Goal: Transaction & Acquisition: Purchase product/service

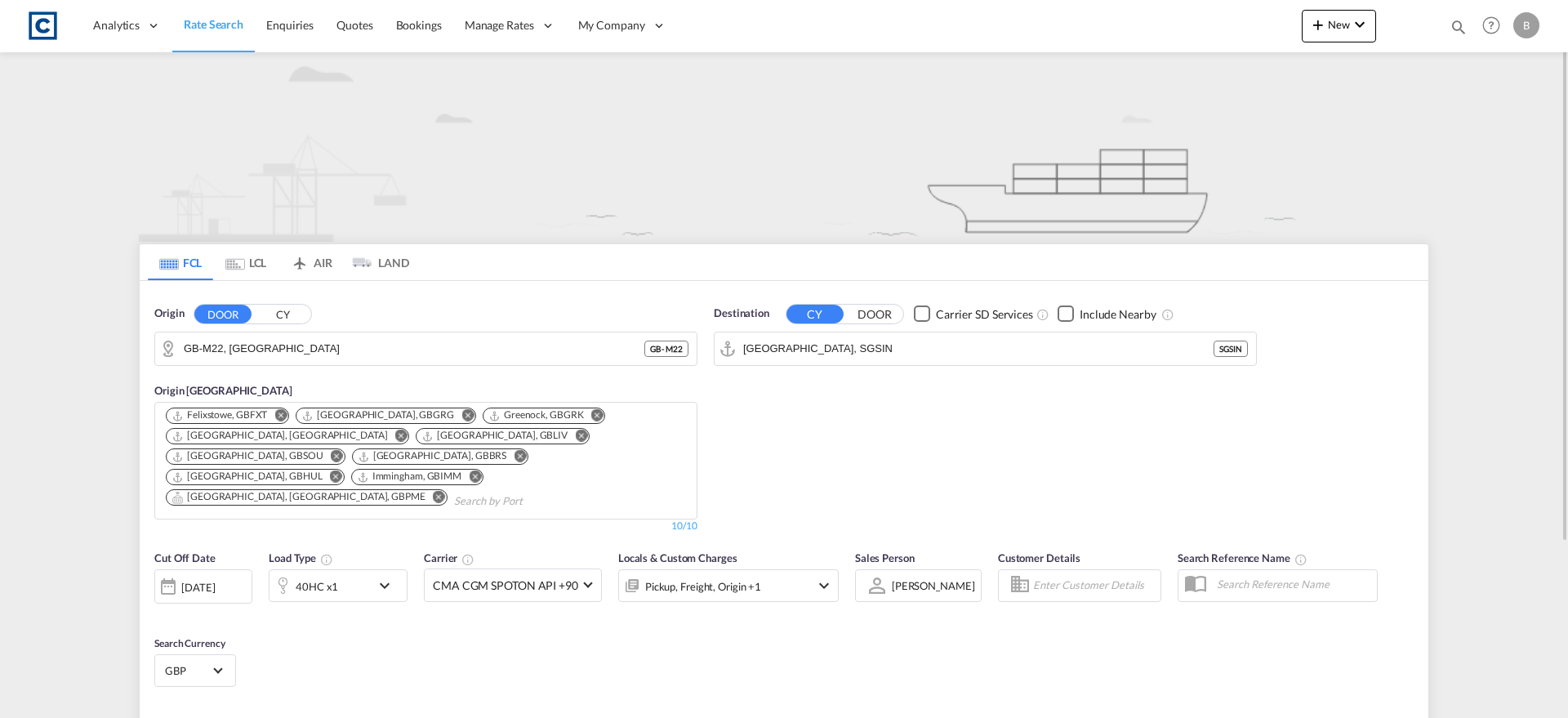
click at [246, 265] on md-tab-item "LCL" at bounding box center [245, 262] width 66 height 36
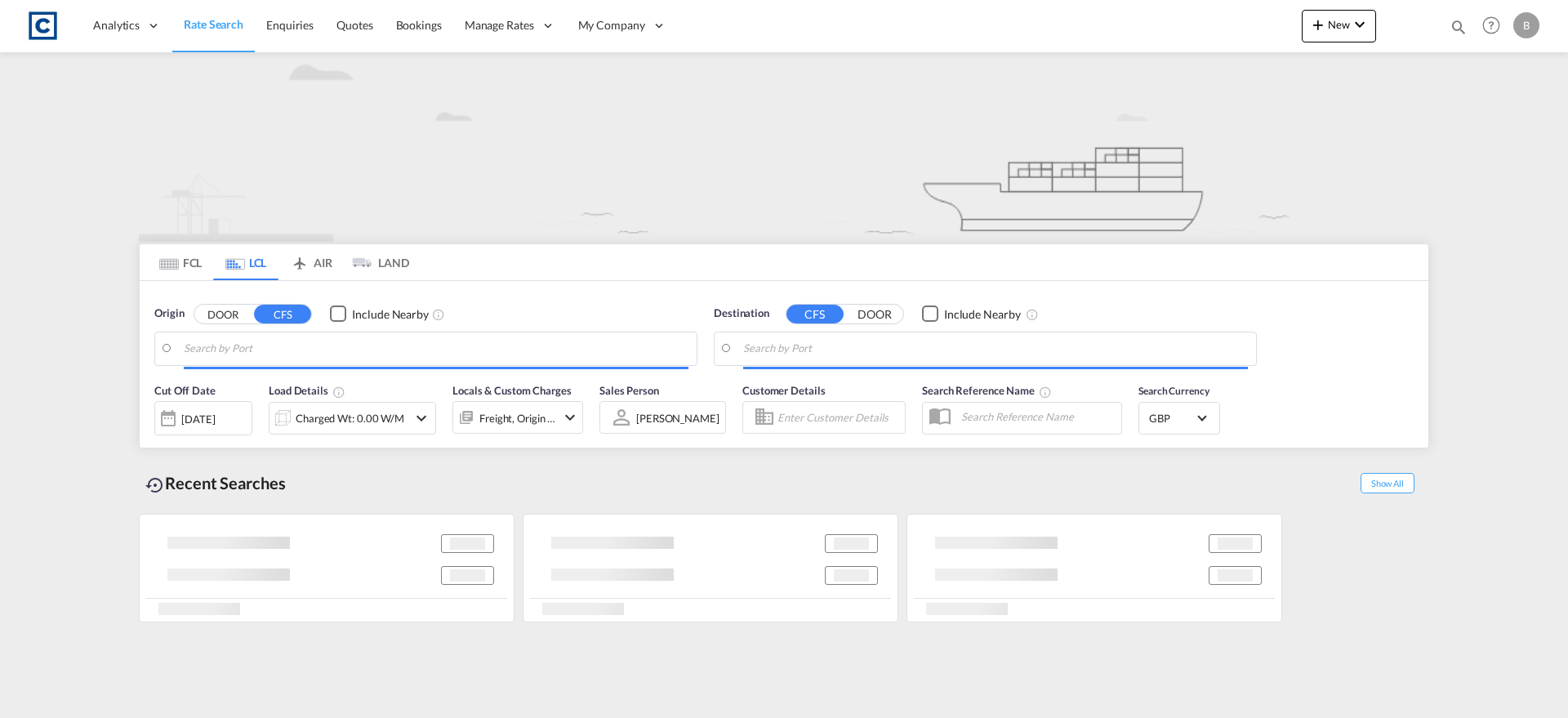
type input "[GEOGRAPHIC_DATA], GBSOU"
type input "[GEOGRAPHIC_DATA], [GEOGRAPHIC_DATA]"
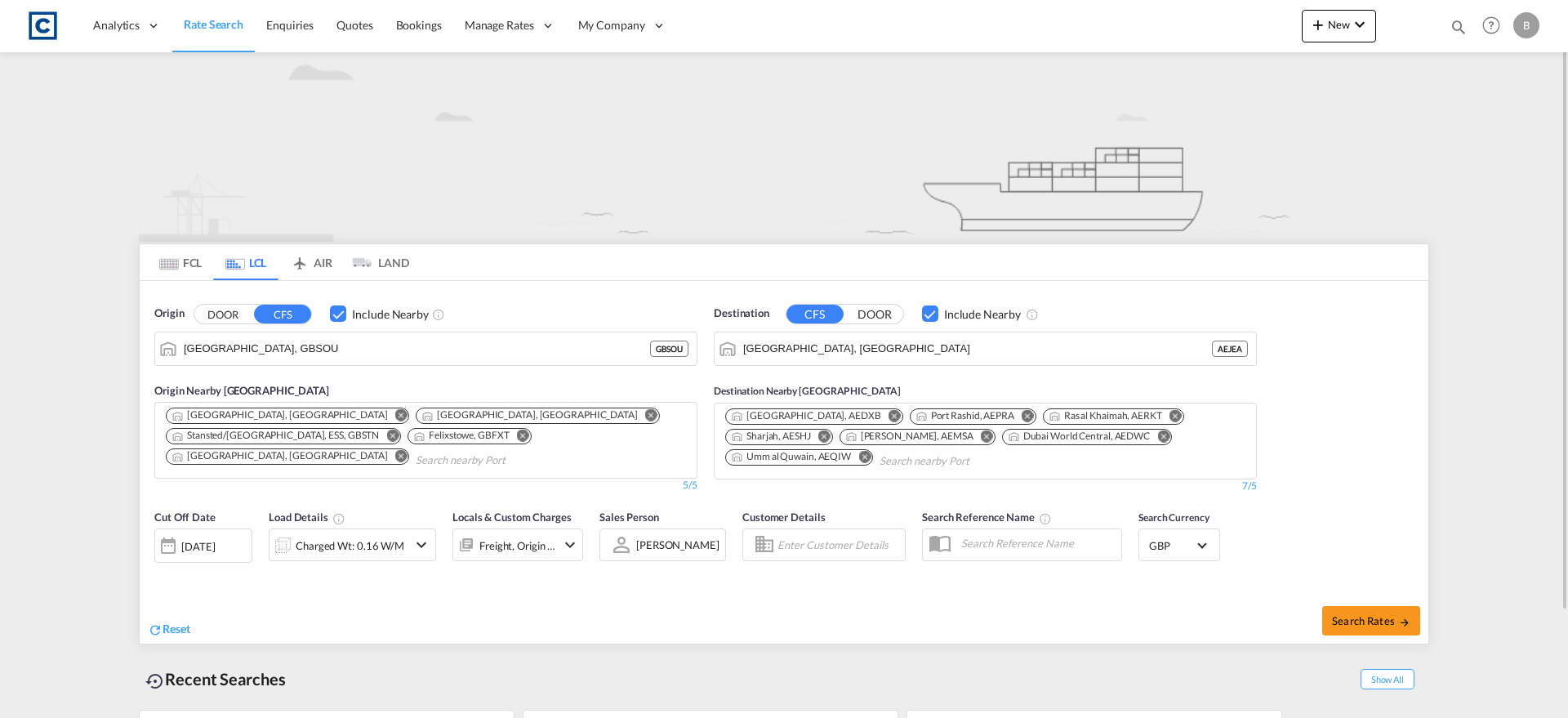
scroll to position [125, 0]
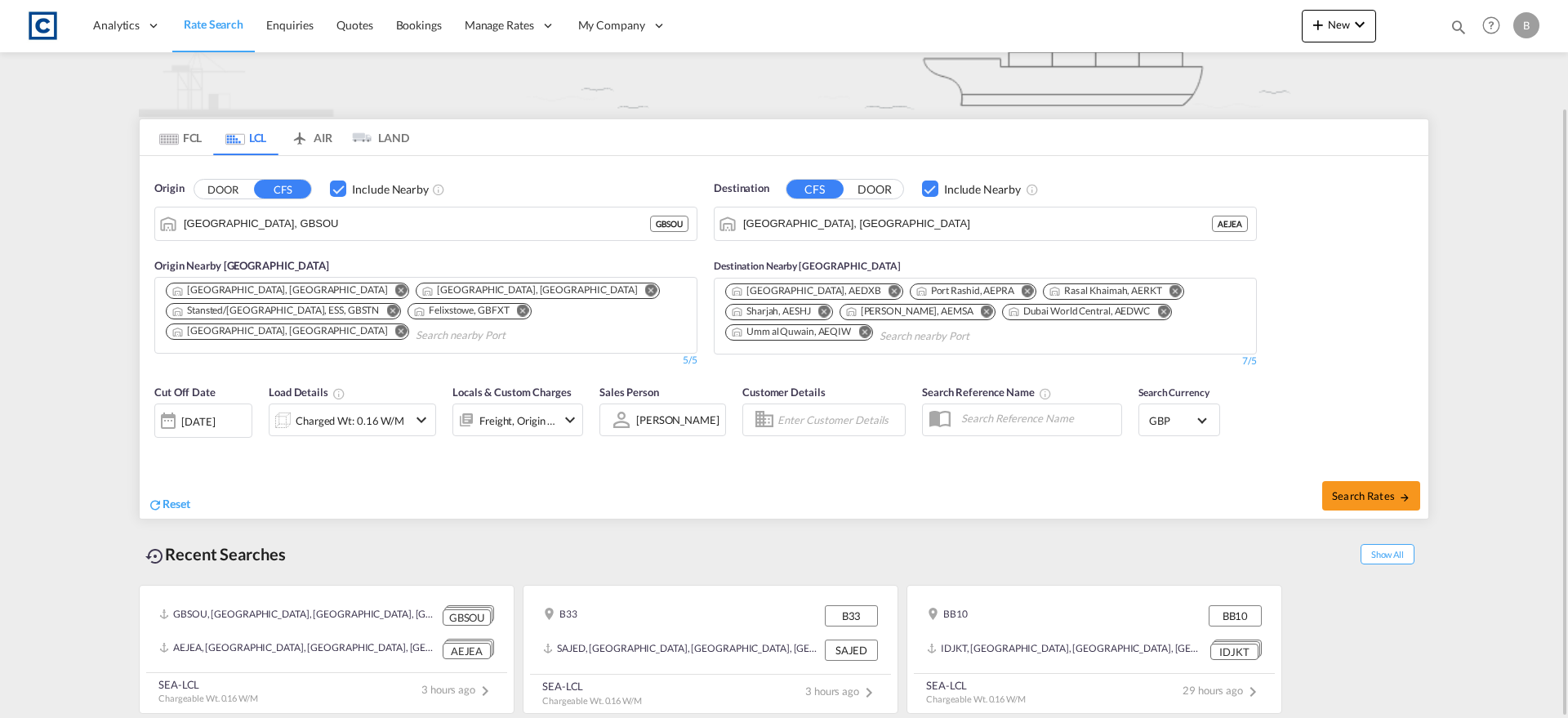
click at [115, 256] on md-content "Analytics Reports Dashboard Rate Search Enquiries Quotes Bookings" at bounding box center [784, 359] width 1568 height 718
click at [353, 26] on span "Quotes" at bounding box center [354, 25] width 36 height 14
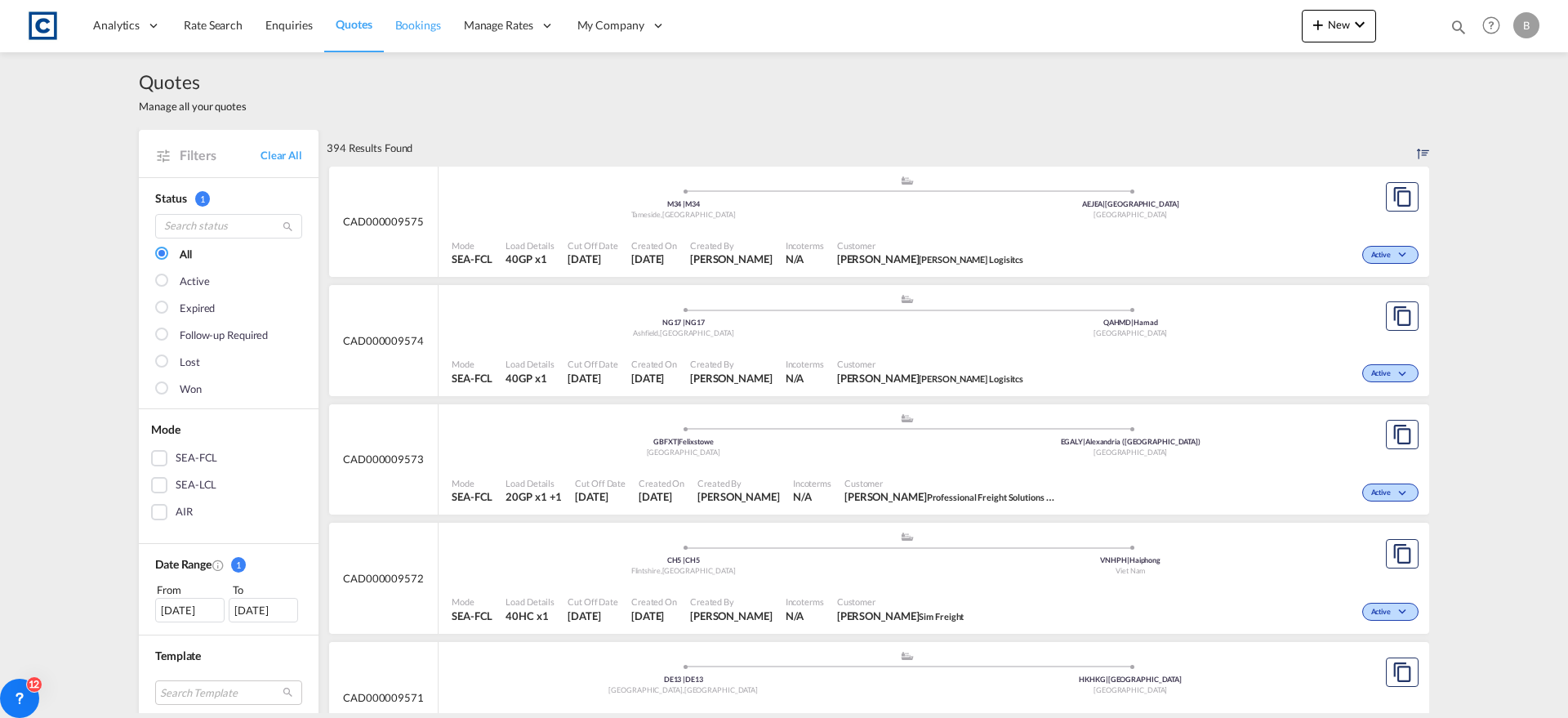
click at [401, 26] on span "Bookings" at bounding box center [418, 25] width 46 height 14
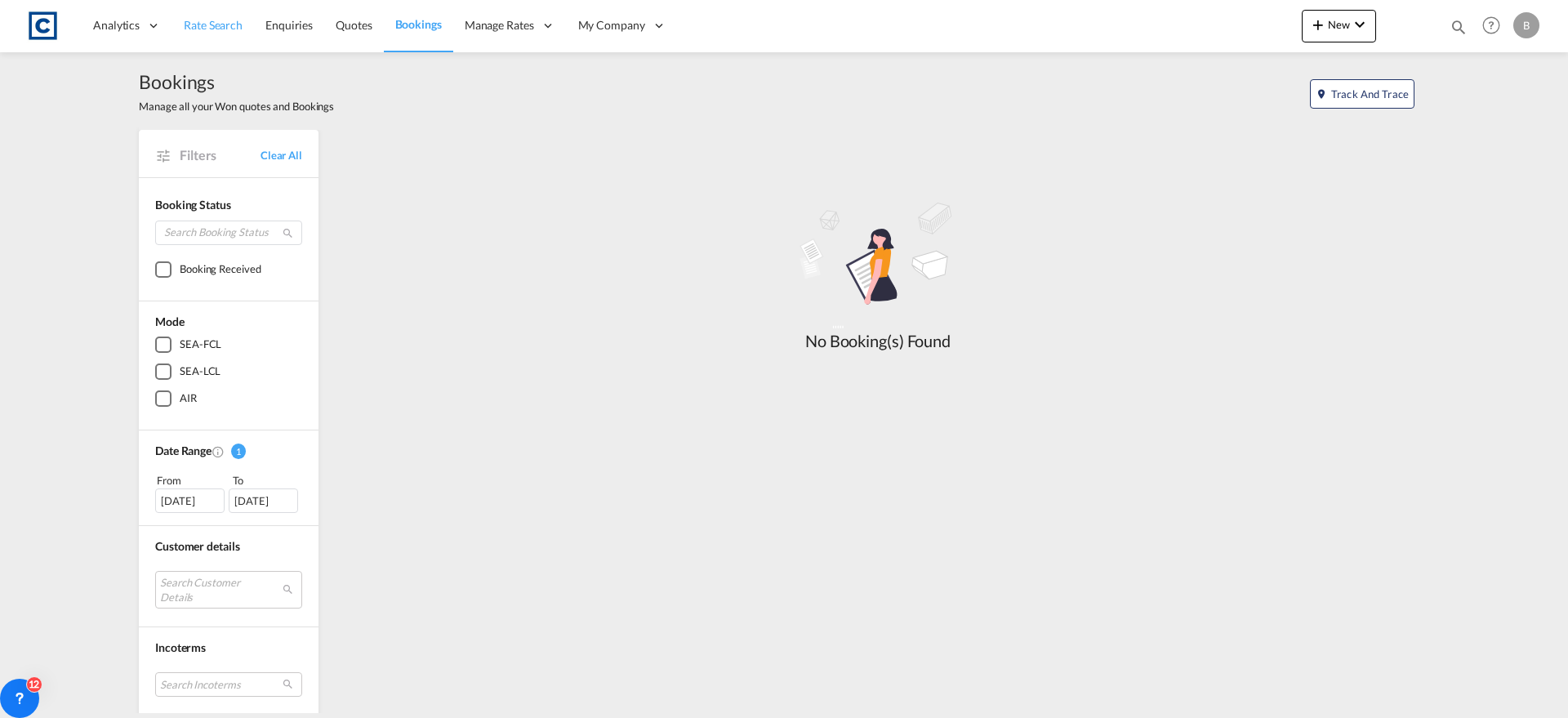
click at [220, 19] on span "Rate Search" at bounding box center [213, 25] width 59 height 14
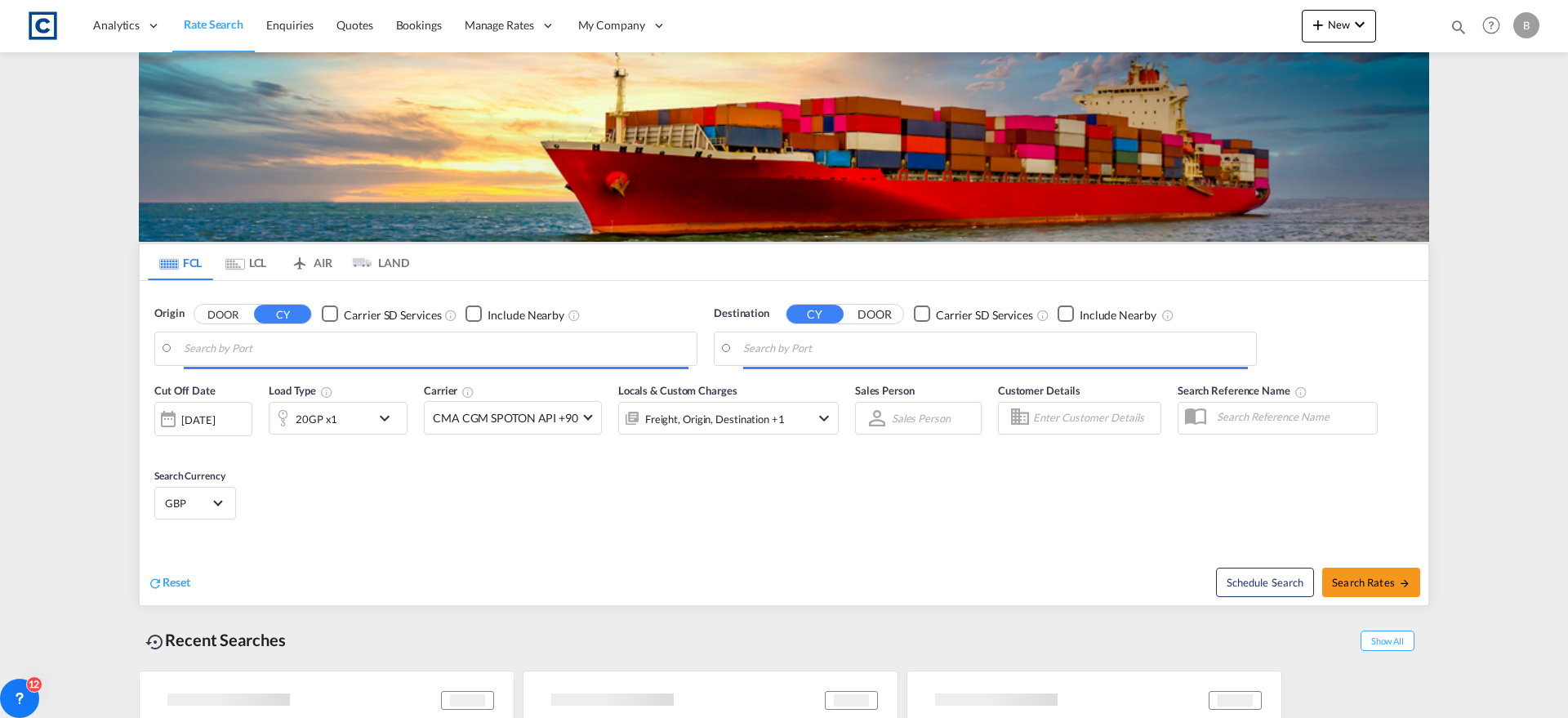
type input "GB-M22, [GEOGRAPHIC_DATA]"
type input "[GEOGRAPHIC_DATA], SGSIN"
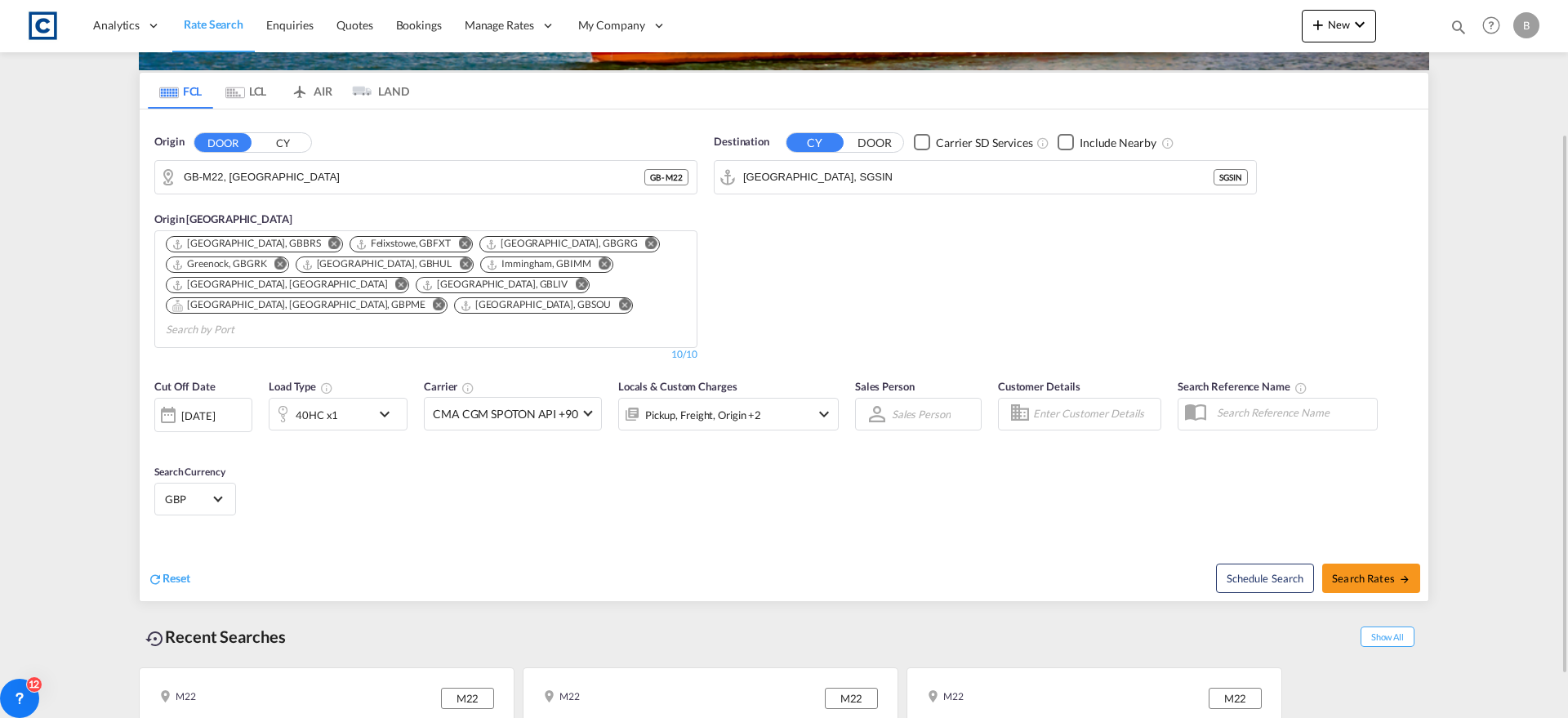
scroll to position [181, 0]
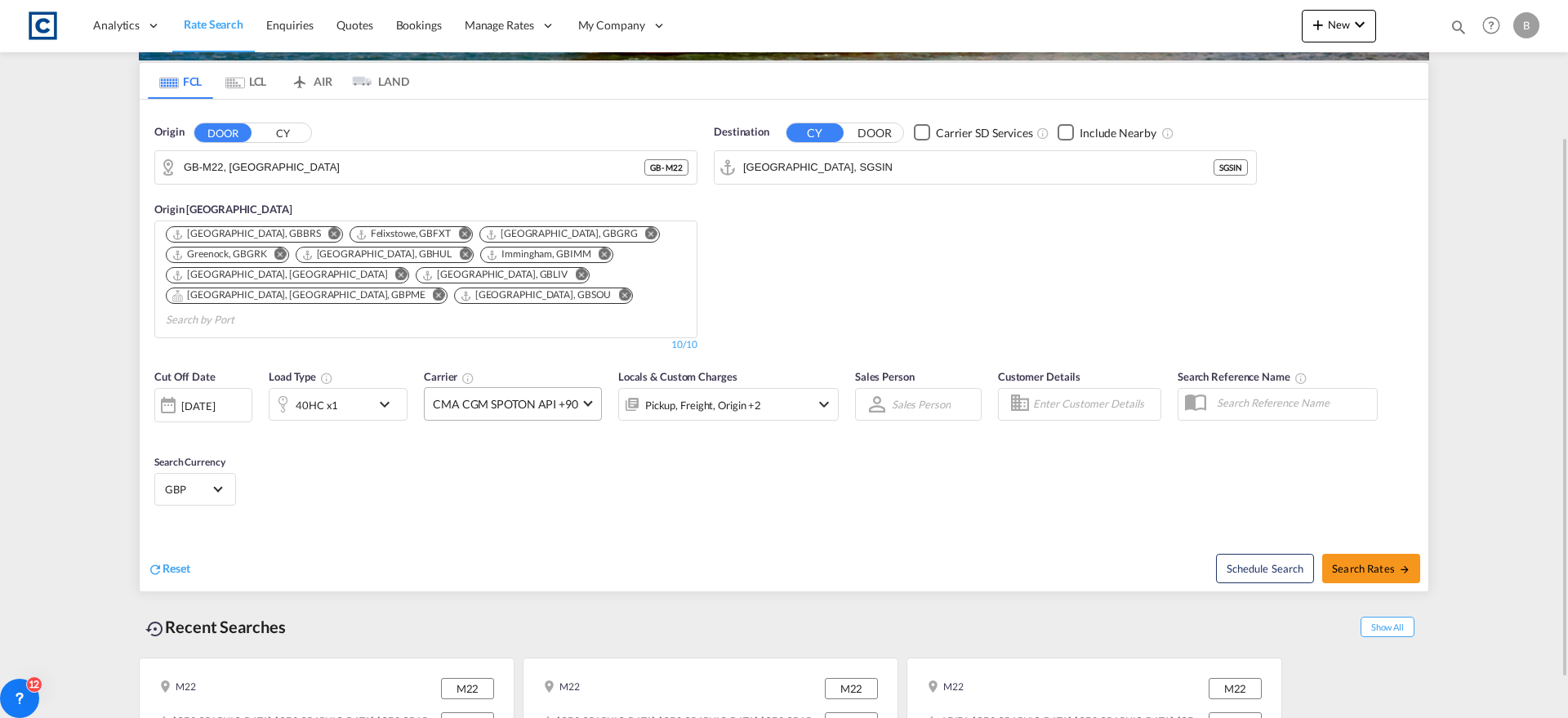
click at [499, 396] on span "CMA CGM SPOTON API +90" at bounding box center [505, 404] width 145 height 17
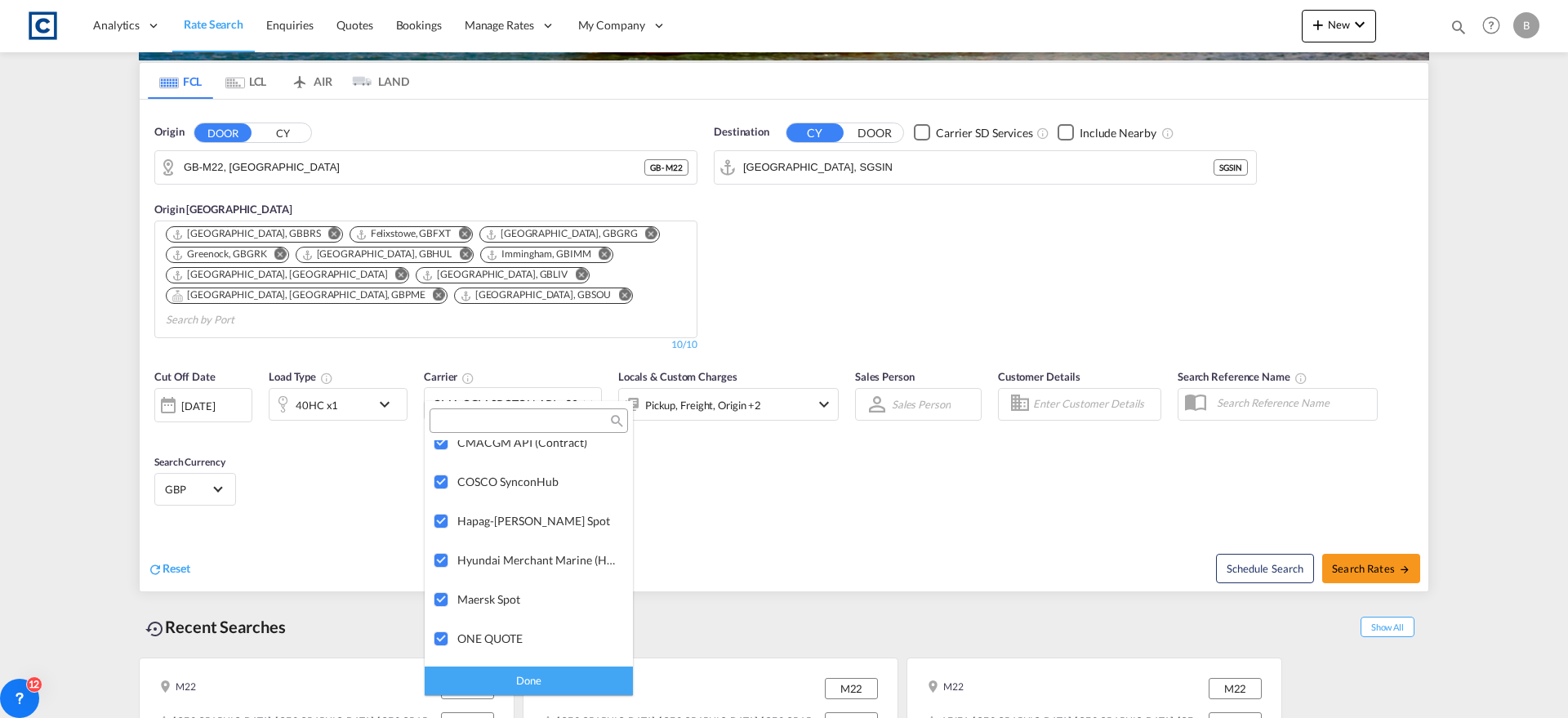
scroll to position [0, 0]
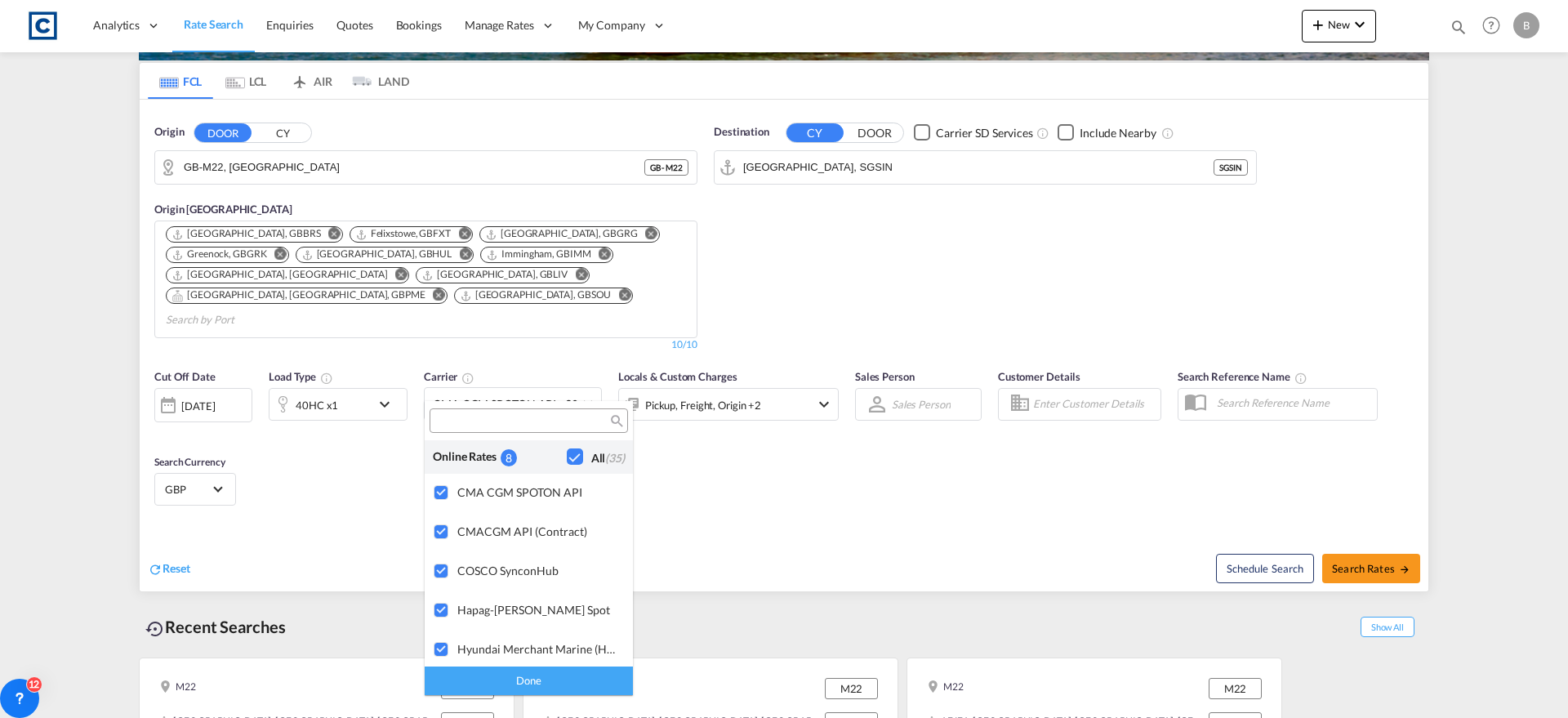
click at [729, 472] on md-backdrop at bounding box center [784, 359] width 1568 height 718
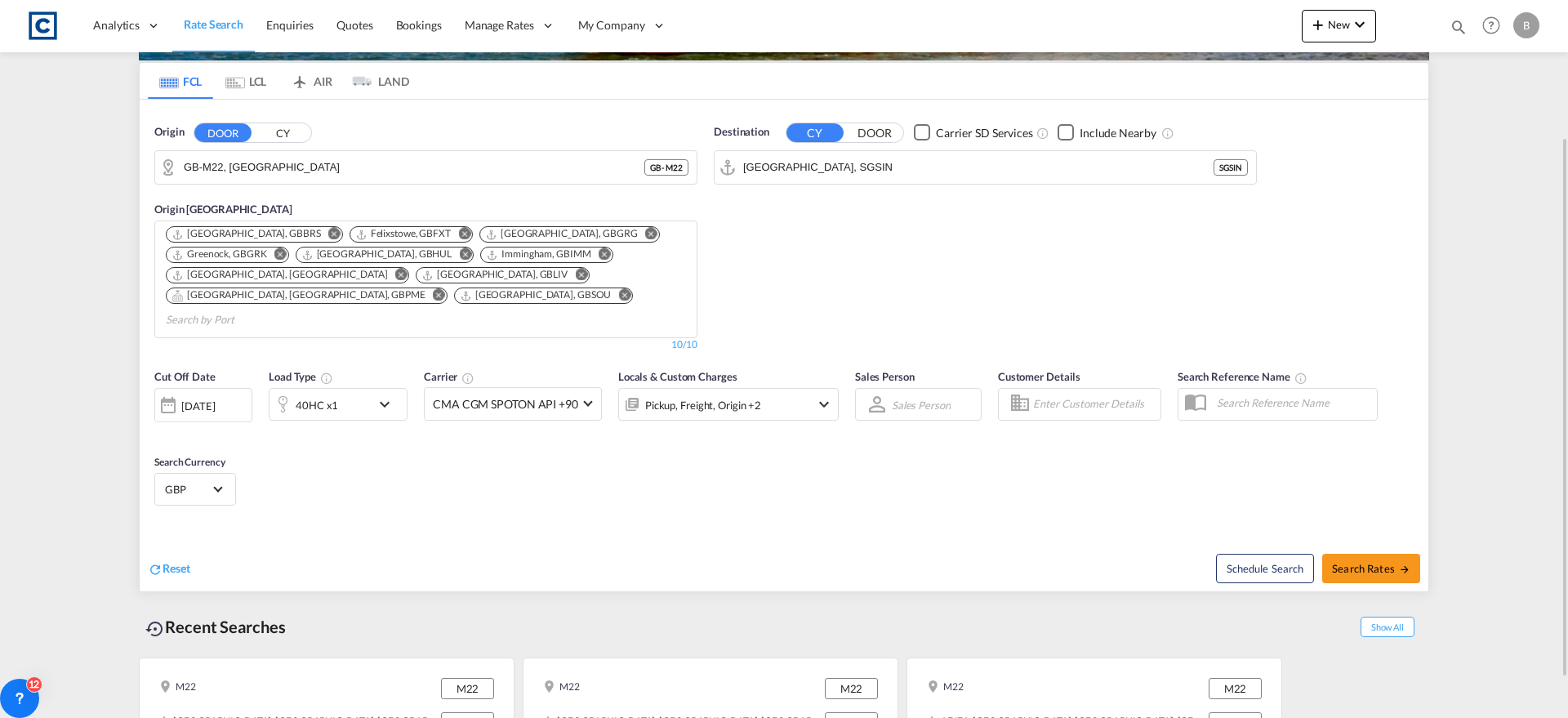
click at [894, 392] on md-select "Sales Person Select Sales Person No results found" at bounding box center [920, 403] width 62 height 23
click at [837, 475] on md-backdrop at bounding box center [784, 359] width 1568 height 718
click at [815, 263] on div "Destination CY DOOR Carrier SD Services Include Nearby Singapore, SGSIN SGSIN" at bounding box center [985, 237] width 559 height 244
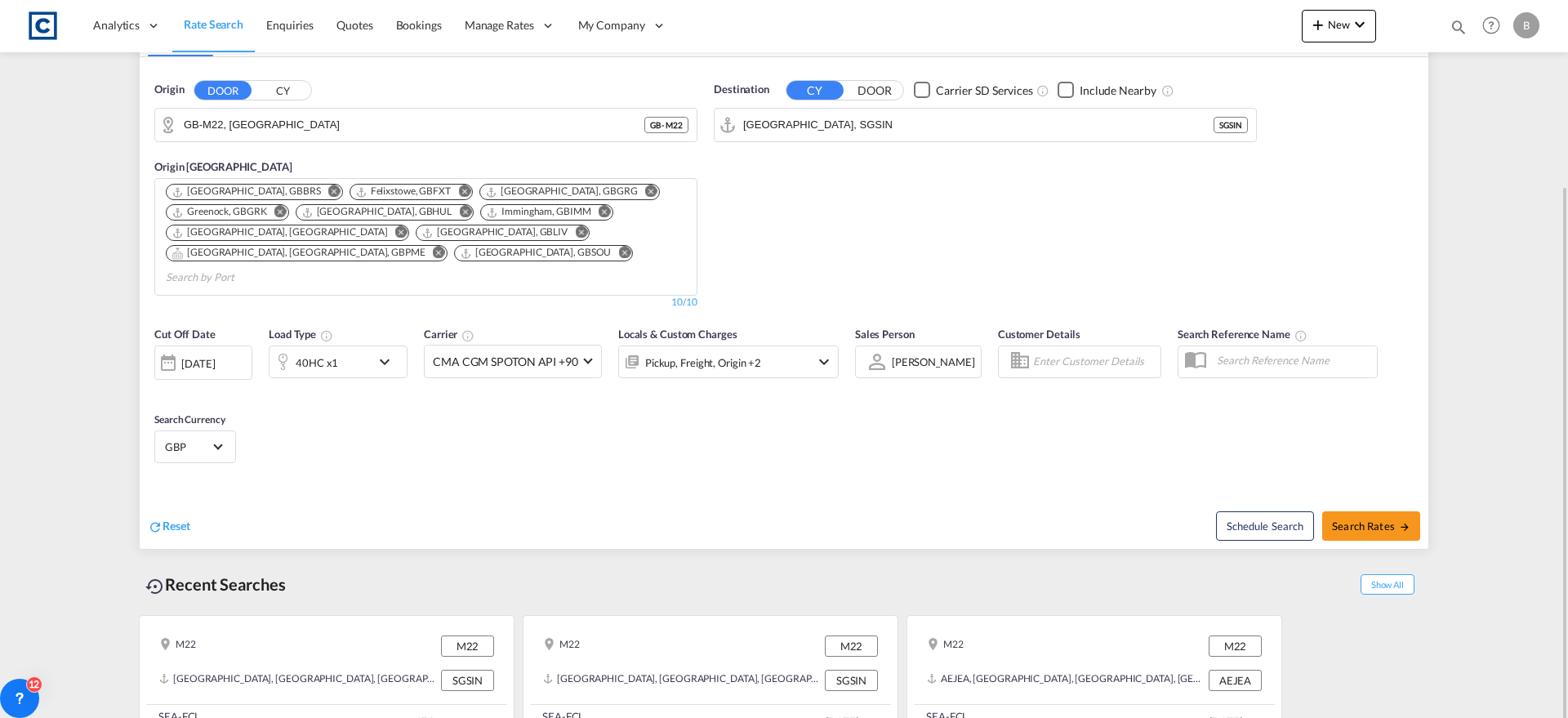
scroll to position [233, 0]
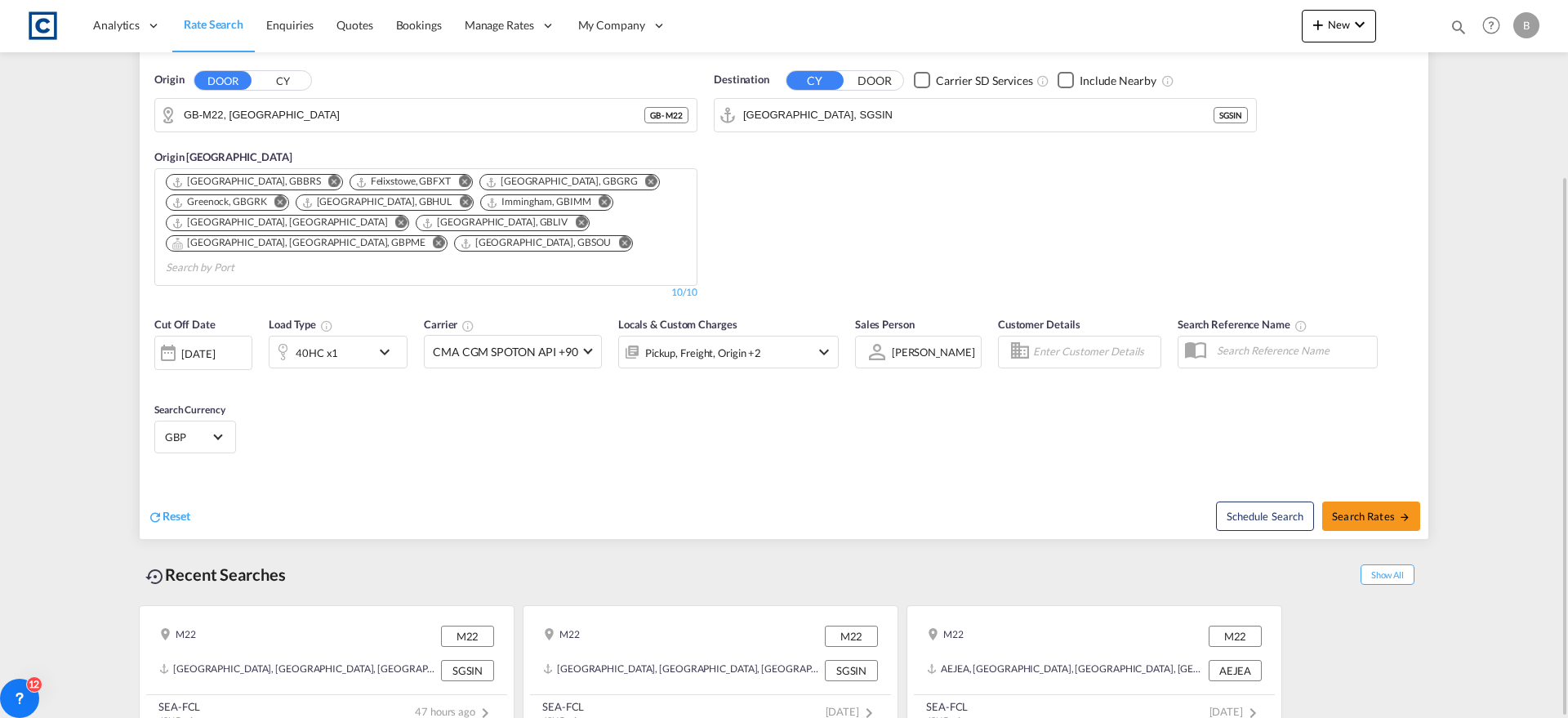
click at [1528, 36] on div "B" at bounding box center [1526, 25] width 26 height 26
click at [1489, 76] on button "My Profile" at bounding box center [1507, 72] width 106 height 32
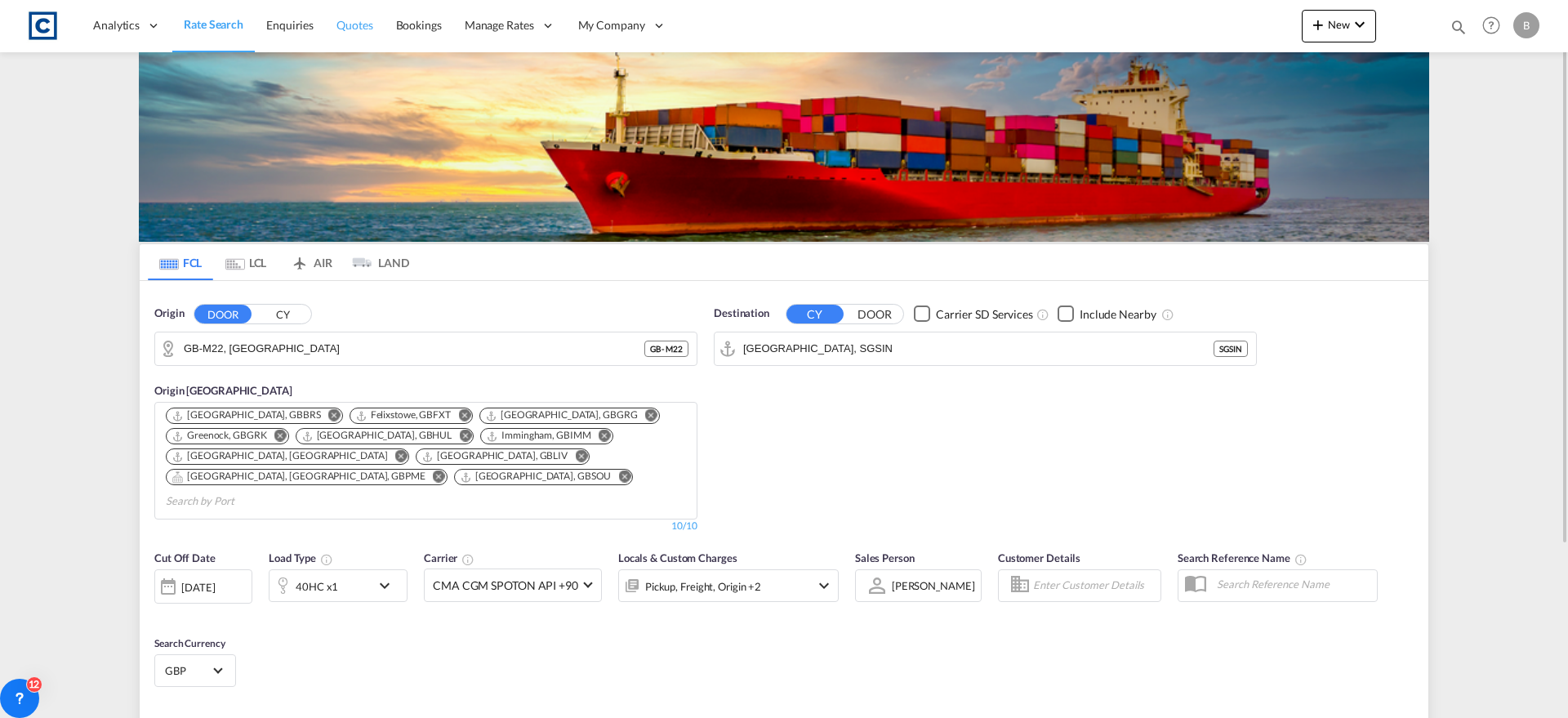
scroll to position [2, 0]
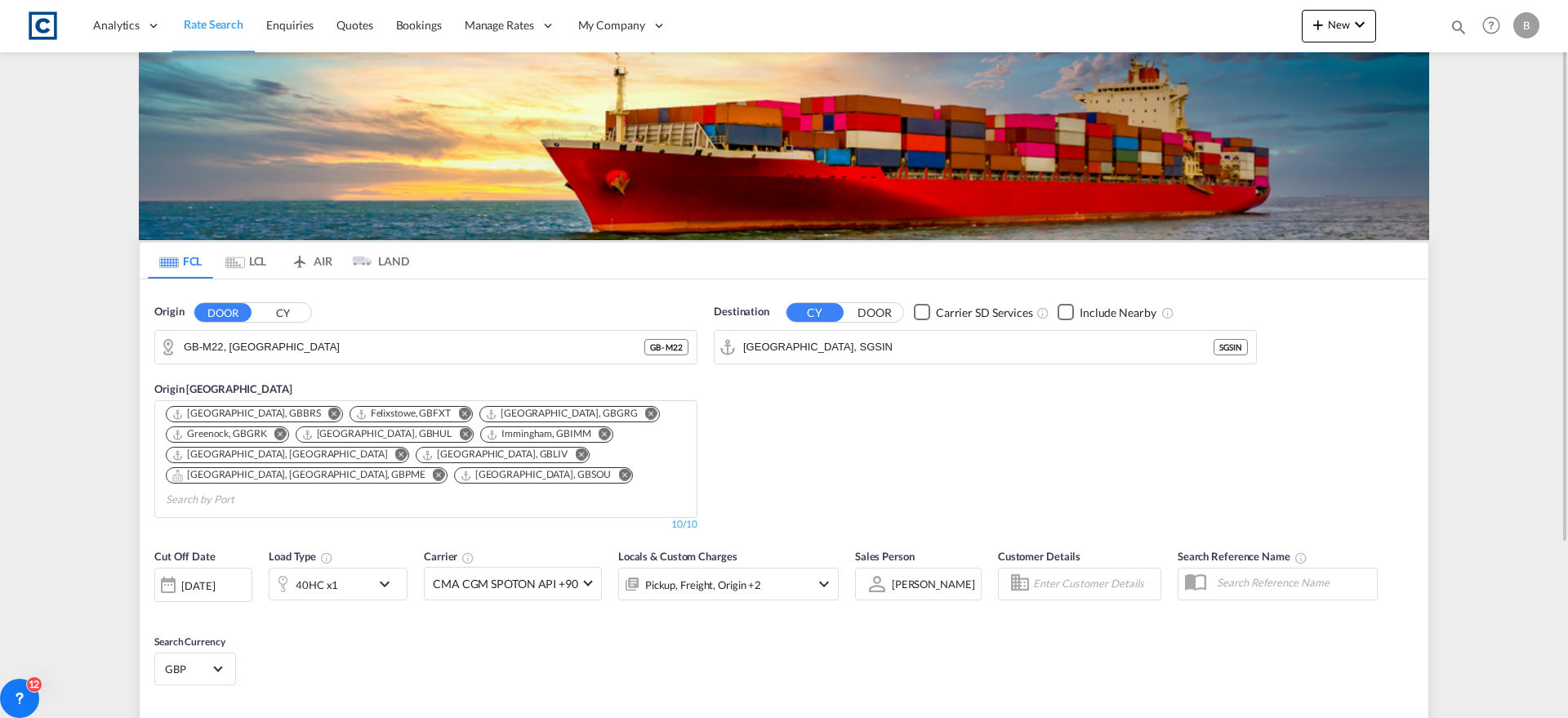
click at [286, 313] on button "CY" at bounding box center [283, 312] width 57 height 19
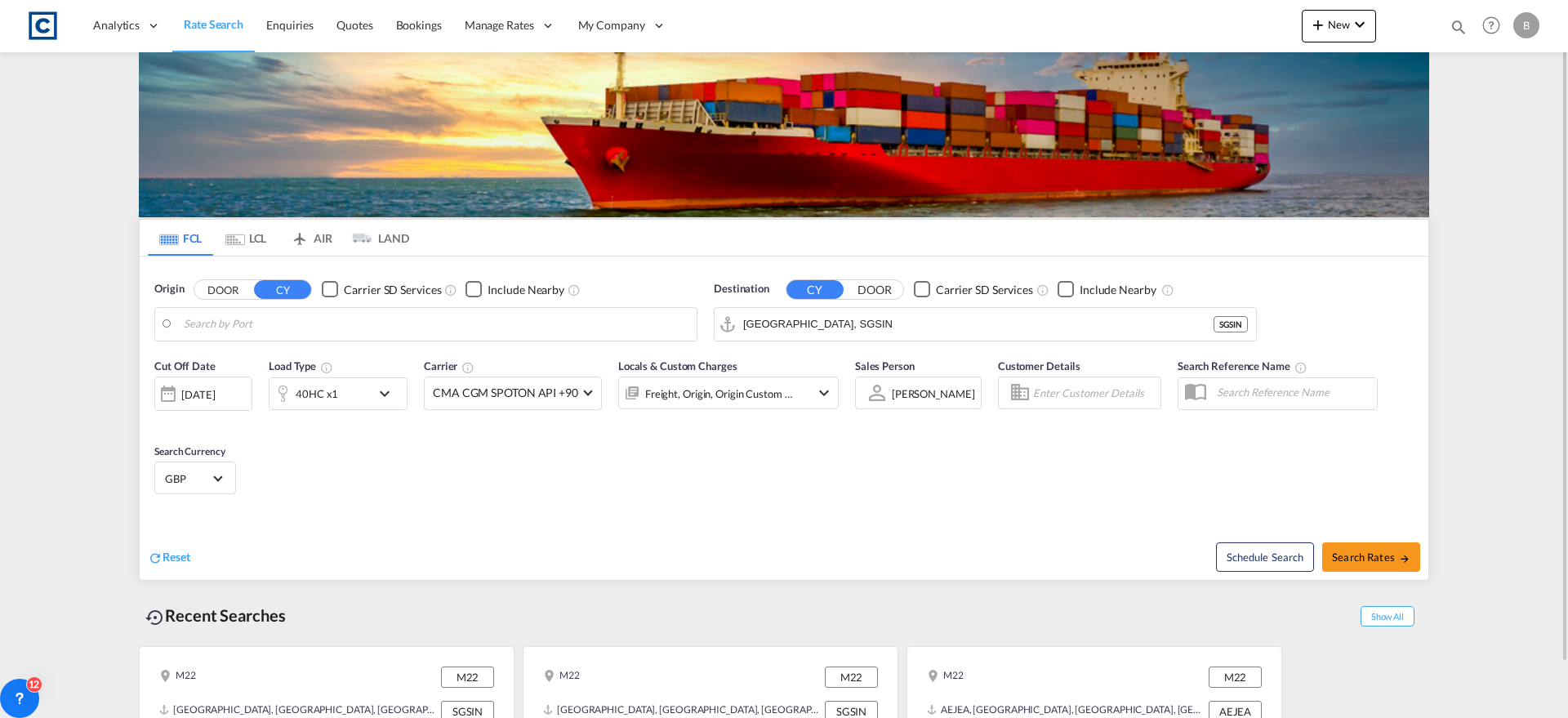
scroll to position [0, 0]
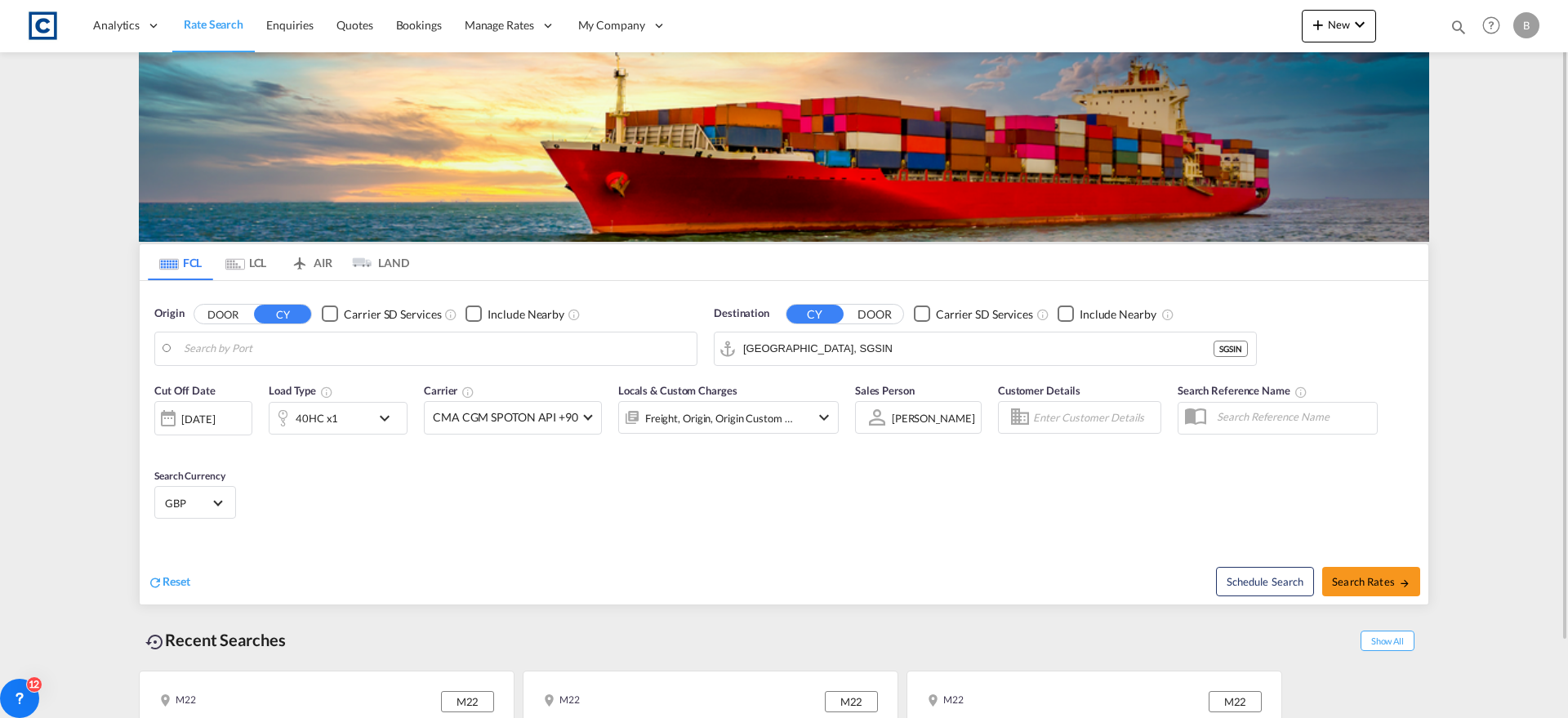
click at [252, 264] on md-tab-item "LCL" at bounding box center [245, 262] width 66 height 36
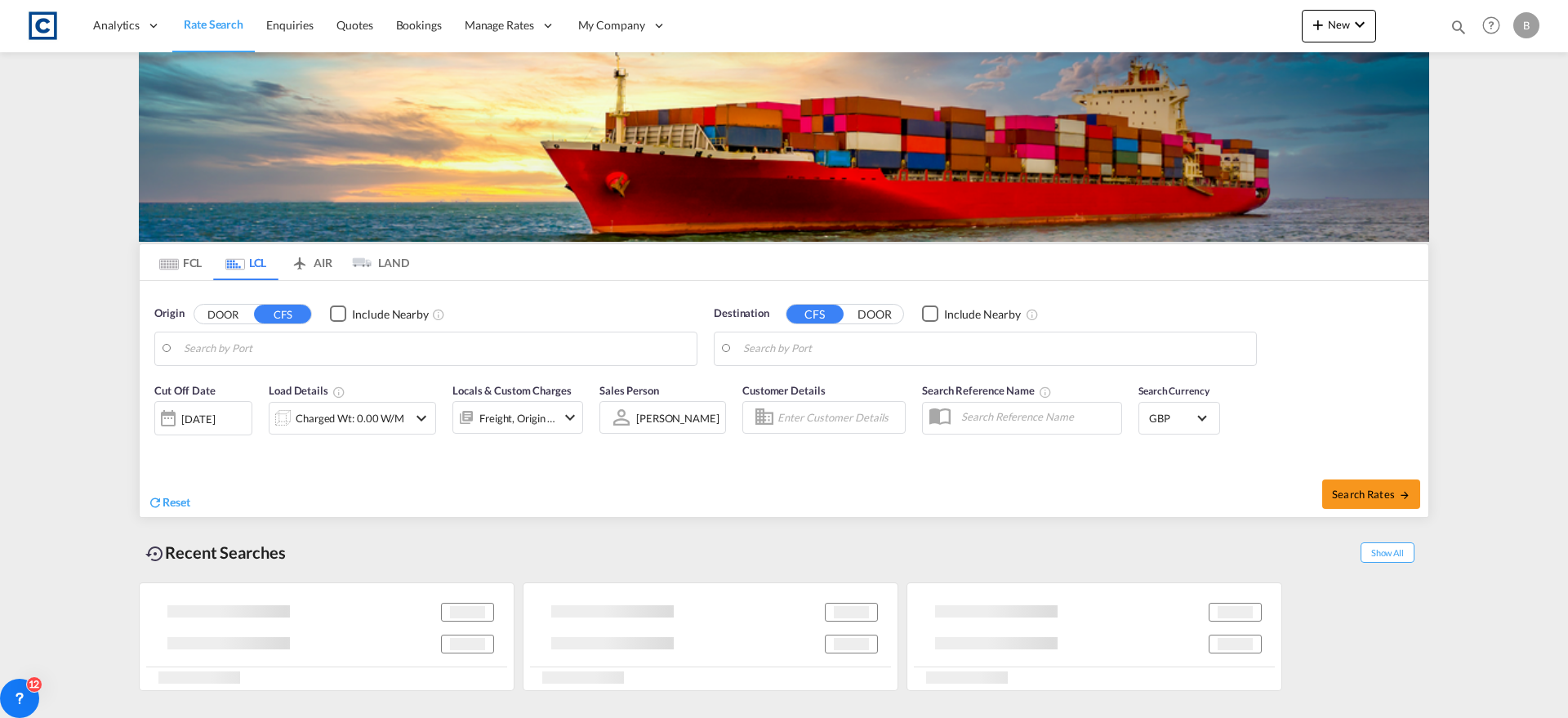
type input "[GEOGRAPHIC_DATA], GBSOU"
type input "[GEOGRAPHIC_DATA], [GEOGRAPHIC_DATA]"
